Goal: Information Seeking & Learning: Learn about a topic

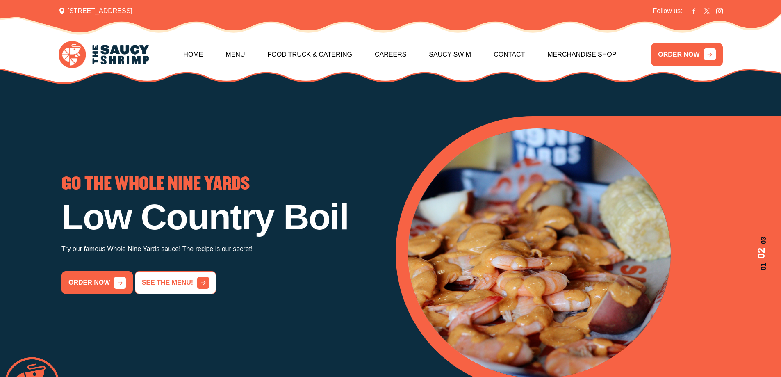
click at [181, 294] on link "See the menu!" at bounding box center [175, 282] width 81 height 23
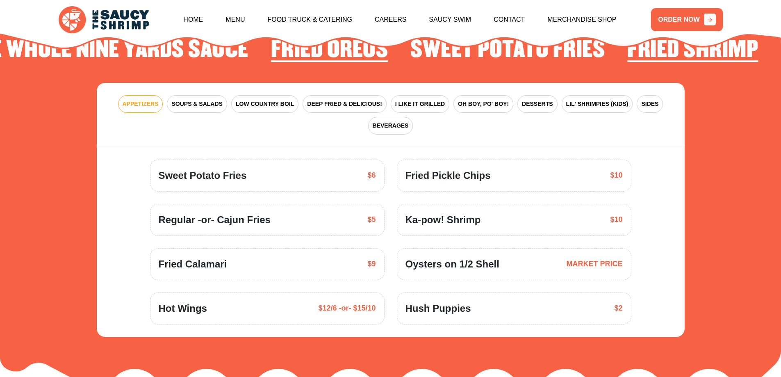
scroll to position [1259, 0]
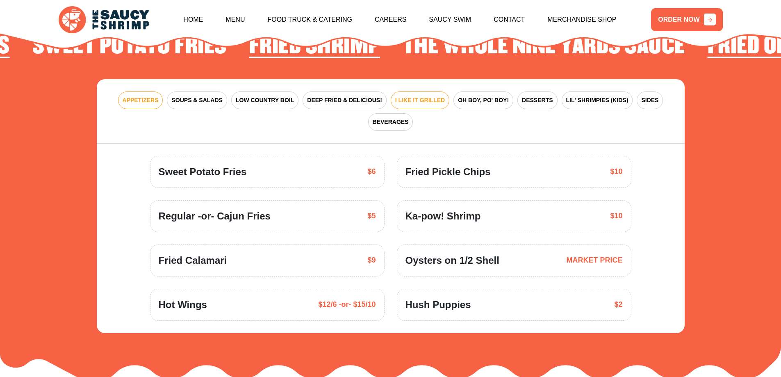
click at [421, 96] on span "I LIKE IT GRILLED" at bounding box center [420, 100] width 50 height 9
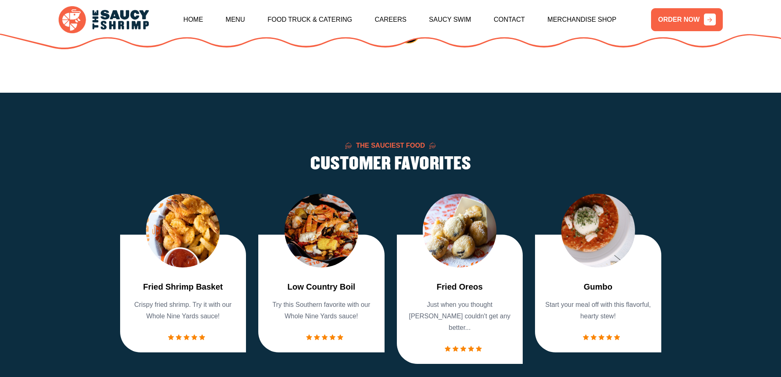
scroll to position [673, 0]
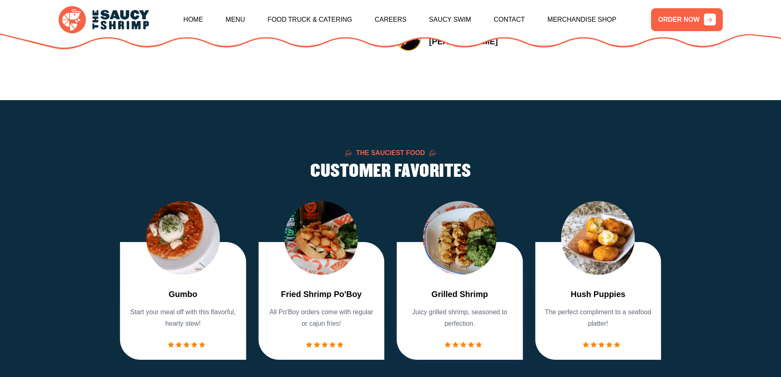
click at [469, 260] on img "6 / 7" at bounding box center [460, 238] width 74 height 74
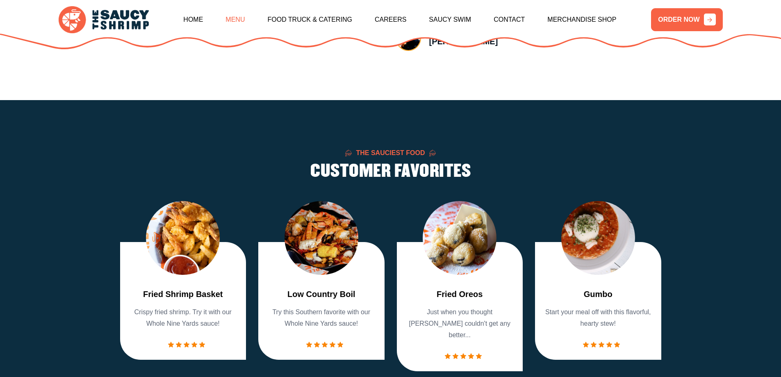
click at [234, 20] on link "Menu" at bounding box center [234, 19] width 19 height 35
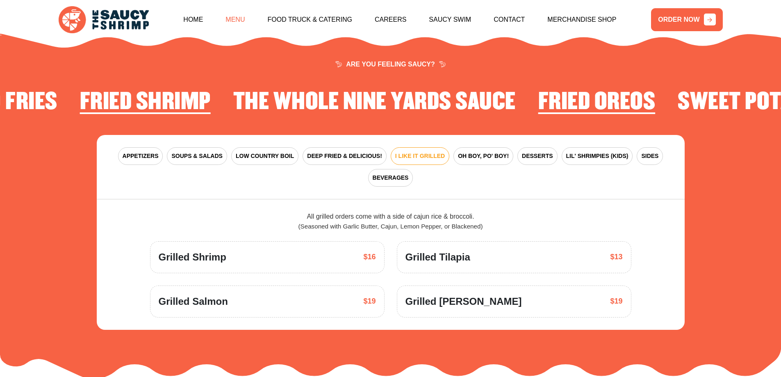
scroll to position [1204, 0]
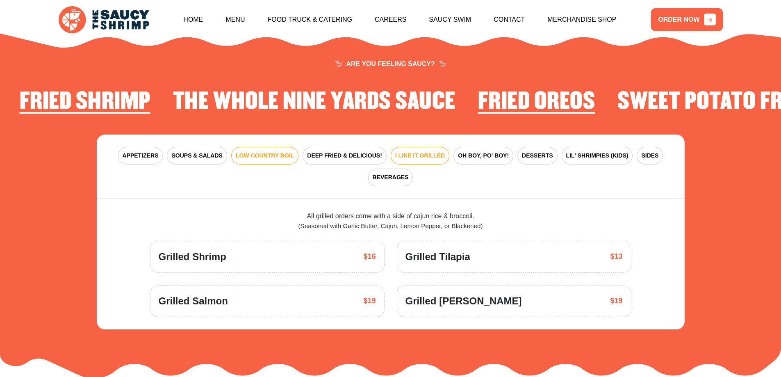
click at [275, 151] on span "LOW COUNTRY BOIL" at bounding box center [265, 155] width 58 height 9
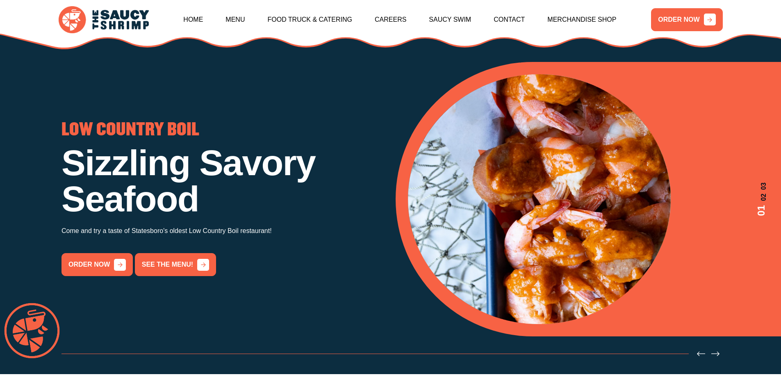
scroll to position [0, 0]
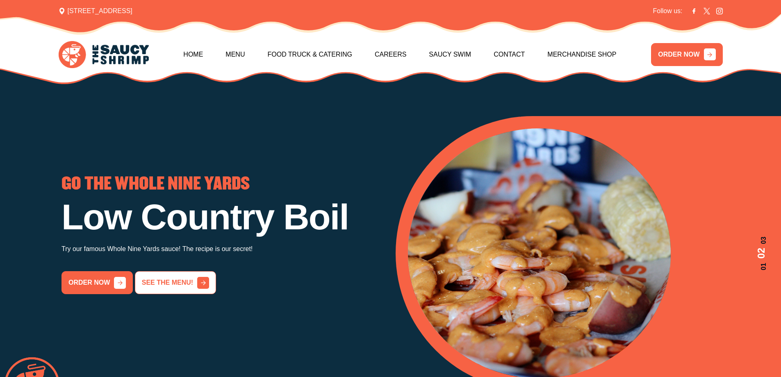
click at [153, 294] on link "See the menu!" at bounding box center [175, 282] width 81 height 23
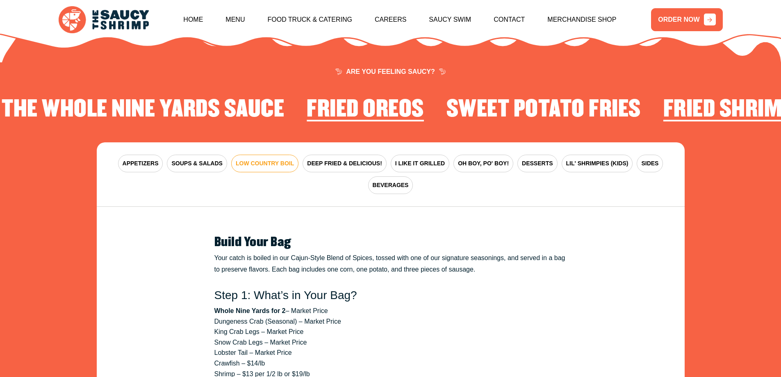
scroll to position [1204, 0]
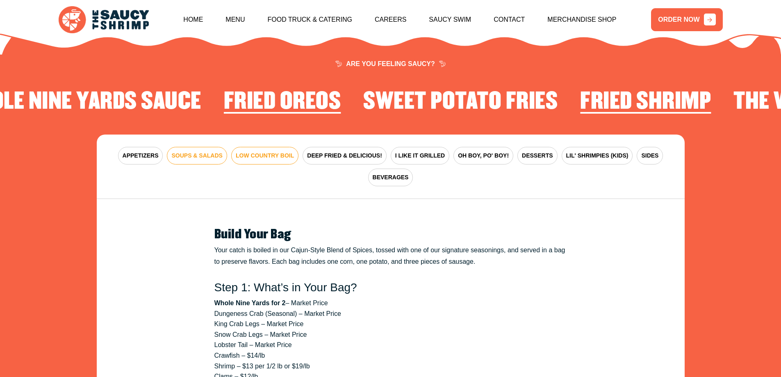
click at [189, 151] on span "SOUPS & SALADS" at bounding box center [196, 155] width 51 height 9
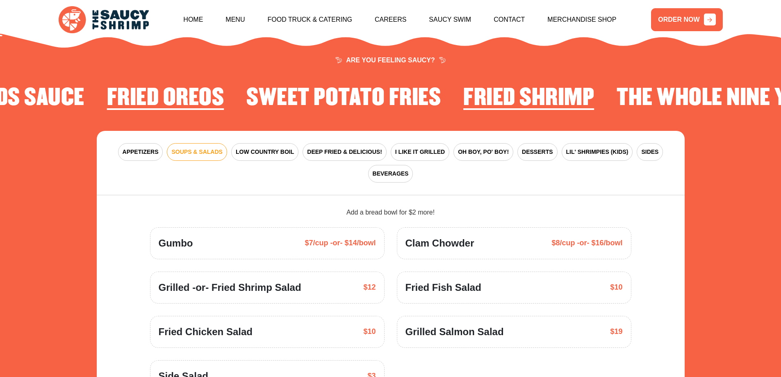
scroll to position [1200, 0]
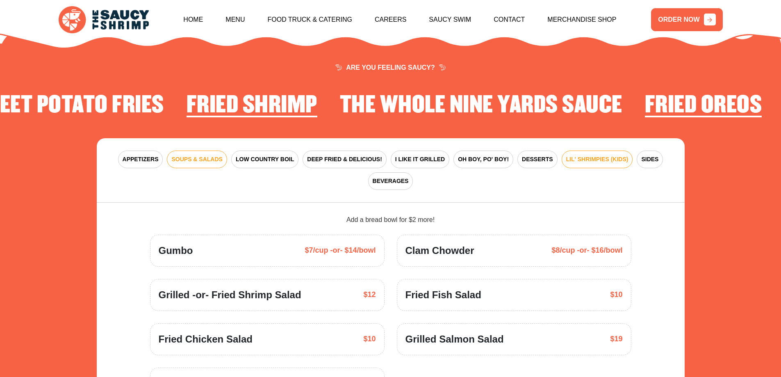
click at [584, 155] on span "LIL' SHRIMPIES (KIDS)" at bounding box center [597, 159] width 62 height 9
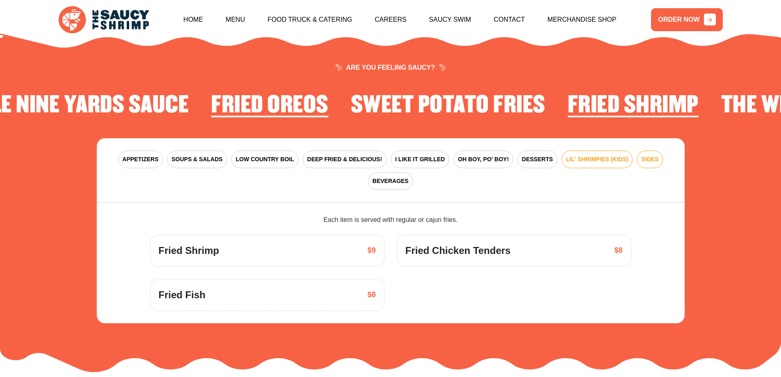
click at [651, 153] on button "SIDES" at bounding box center [649, 159] width 26 height 18
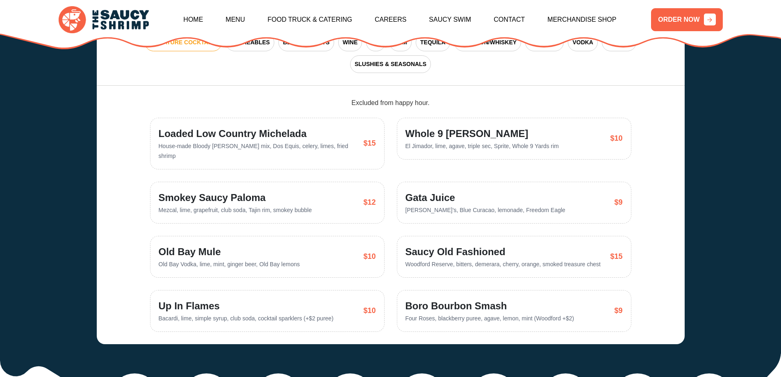
scroll to position [1946, 0]
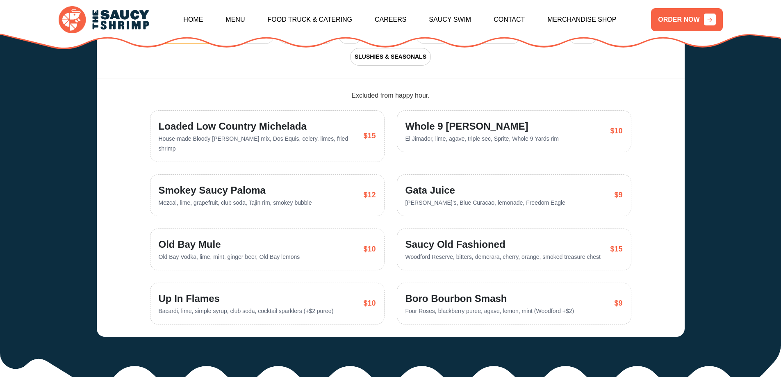
click at [612, 238] on div "Saucy Old Fashioned Woodford Reserve, bitters, demerara, cherry, orange, smoked…" at bounding box center [513, 249] width 217 height 25
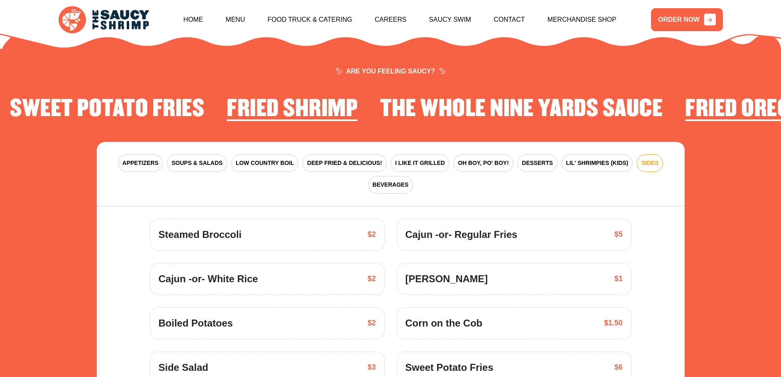
scroll to position [1200, 0]
